Goal: Register for event/course

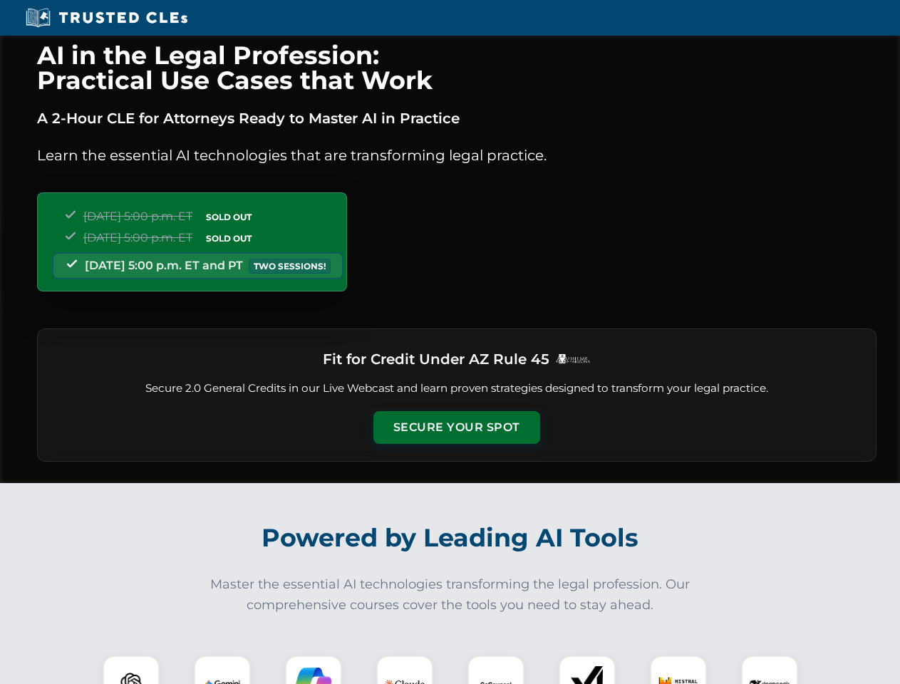
click at [456, 428] on button "Secure Your Spot" at bounding box center [456, 427] width 167 height 33
click at [131, 670] on img at bounding box center [130, 683] width 41 height 41
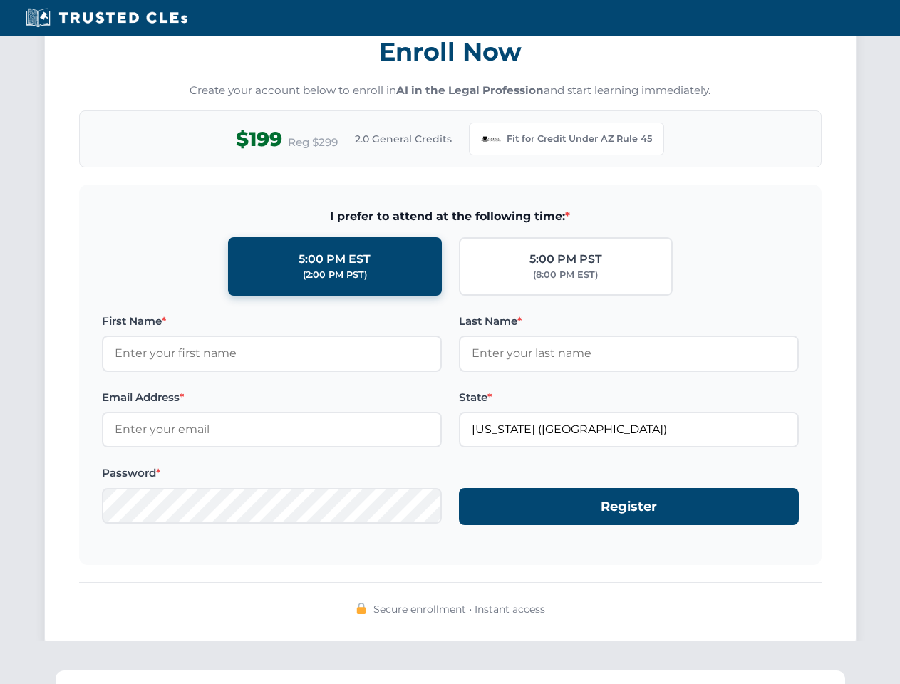
scroll to position [1389, 0]
